Goal: Find contact information: Find contact information

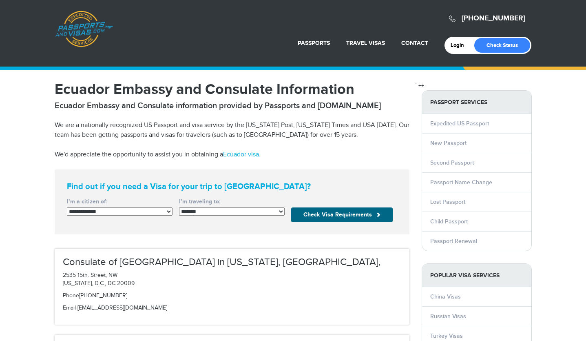
click at [128, 208] on select "**********" at bounding box center [120, 211] width 106 height 8
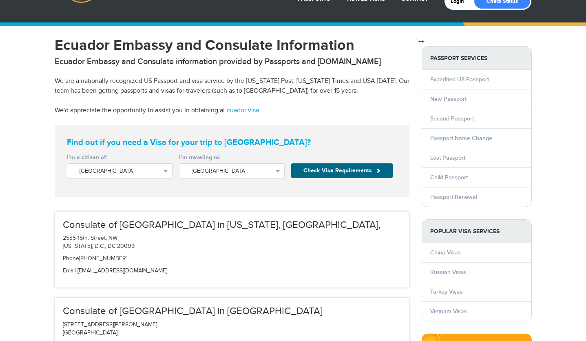
scroll to position [41, 0]
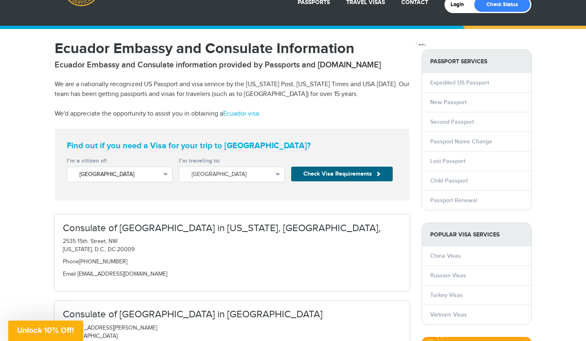
click at [116, 176] on span "[GEOGRAPHIC_DATA]" at bounding box center [120, 174] width 80 height 8
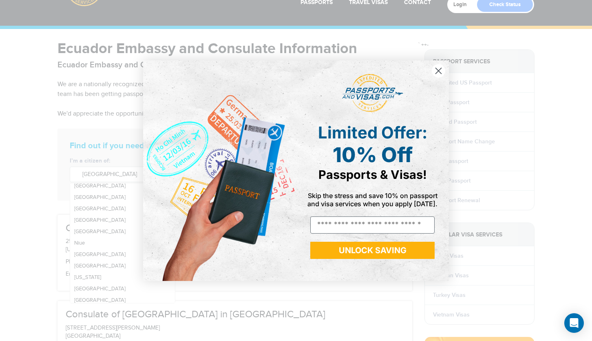
scroll to position [1499, 0]
click at [105, 222] on div "Close dialog Limited Offer: 10% Off Passports & Visas! Skip the stress and save…" at bounding box center [296, 170] width 592 height 341
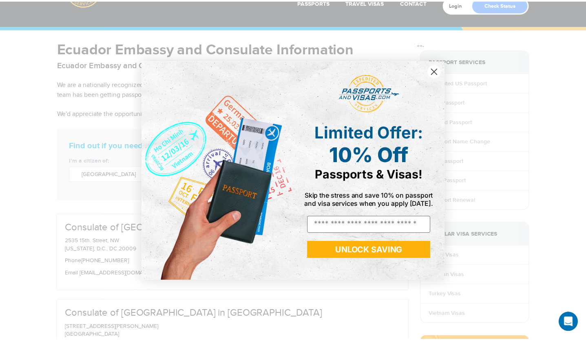
scroll to position [0, 0]
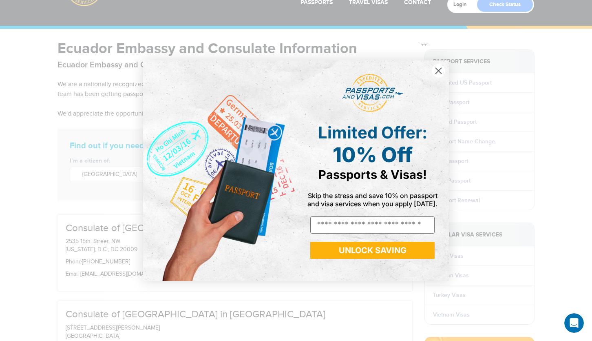
click at [441, 68] on circle "Close dialog" at bounding box center [438, 70] width 13 height 13
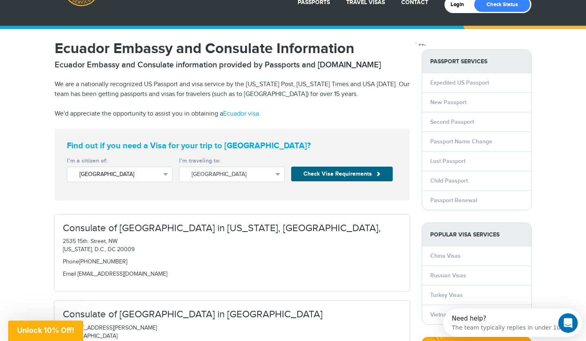
click at [153, 175] on span "[GEOGRAPHIC_DATA]" at bounding box center [120, 174] width 80 height 8
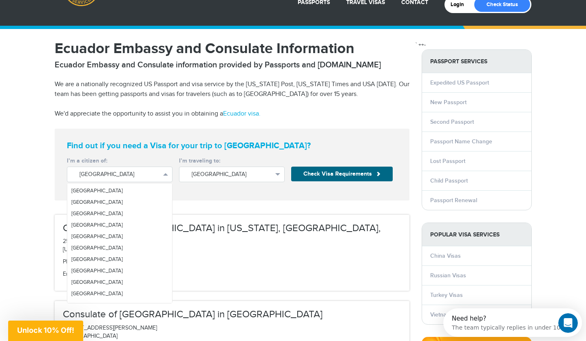
scroll to position [688, 0]
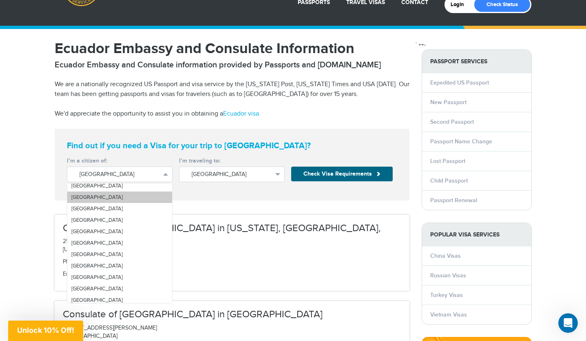
click at [102, 199] on link "[GEOGRAPHIC_DATA]" at bounding box center [119, 196] width 105 height 11
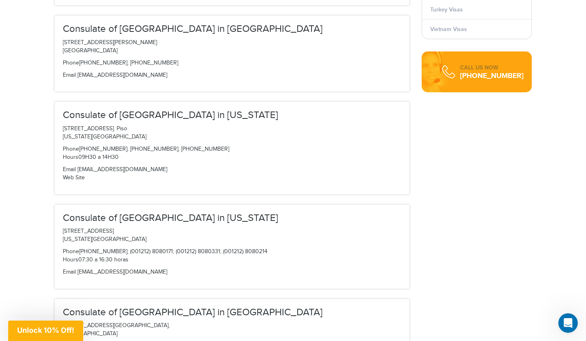
scroll to position [326, 0]
drag, startPoint x: 155, startPoint y: 271, endPoint x: 78, endPoint y: 274, distance: 77.5
click at [78, 274] on p "Email [EMAIL_ADDRESS][DOMAIN_NAME]" at bounding box center [232, 272] width 339 height 8
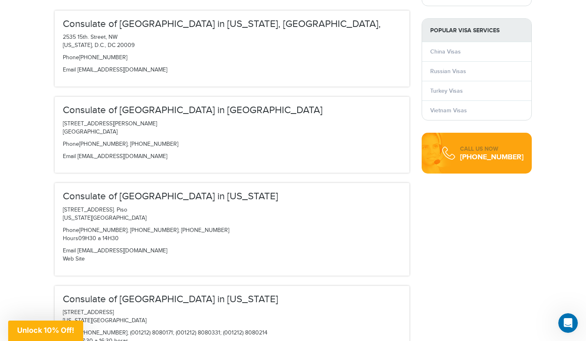
scroll to position [0, 0]
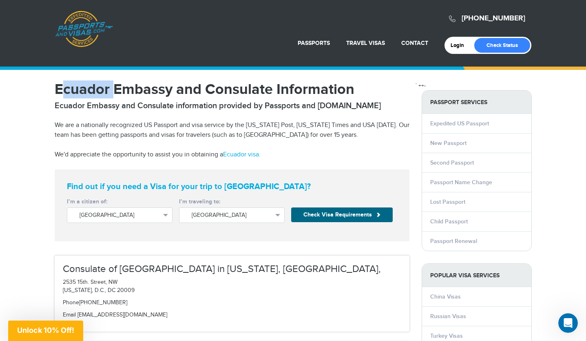
drag, startPoint x: 110, startPoint y: 89, endPoint x: 49, endPoint y: 89, distance: 61.6
copy h1 "[GEOGRAPHIC_DATA]"
